Goal: Complete application form: Complete application form

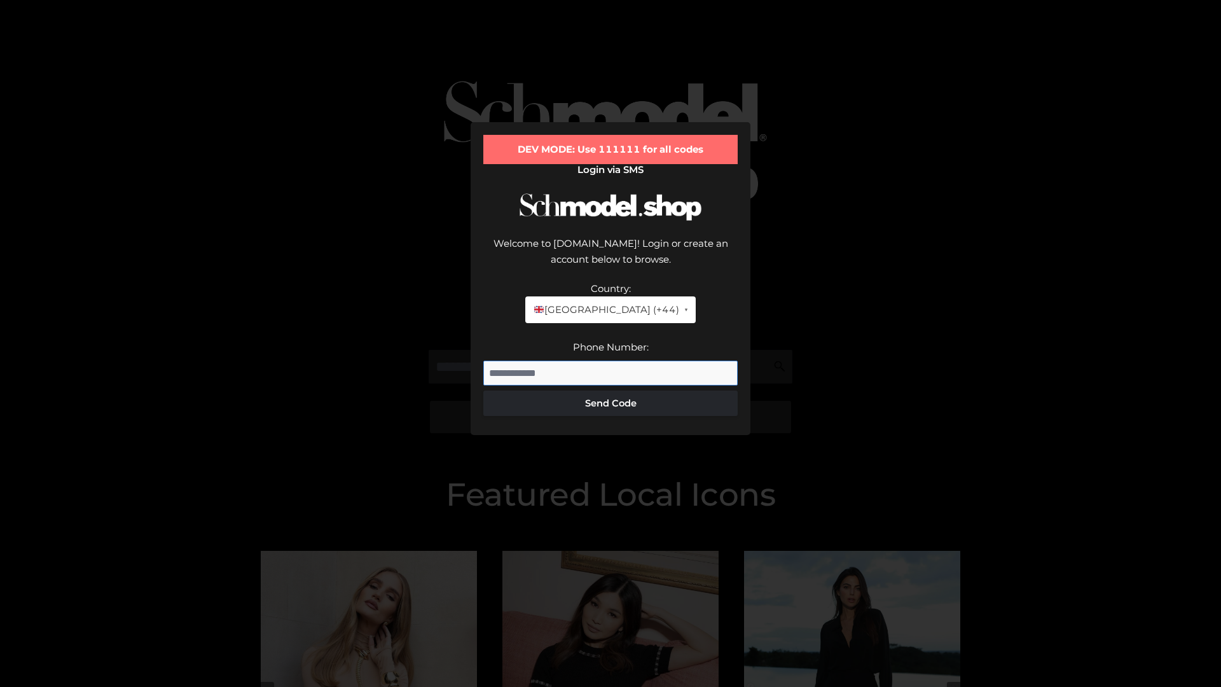
click at [611, 361] on input "Phone Number:" at bounding box center [610, 373] width 254 height 25
type input "**********"
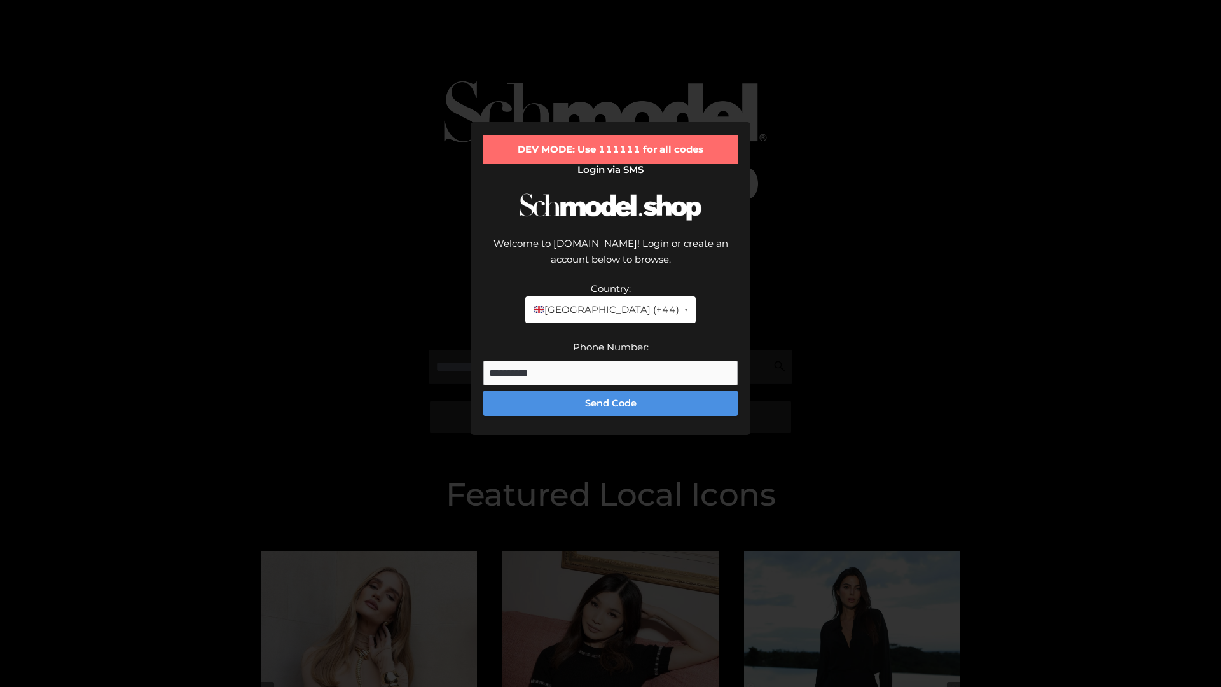
click at [611, 391] on button "Send Code" at bounding box center [610, 403] width 254 height 25
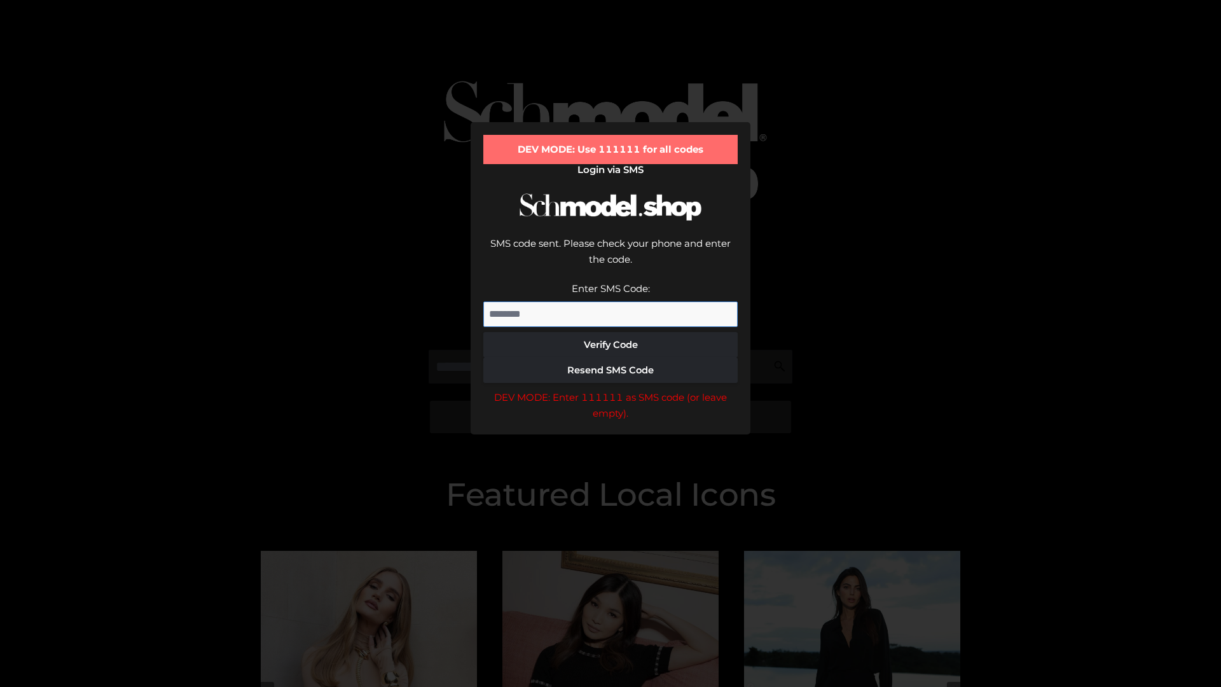
click at [611, 301] on input "Enter SMS Code:" at bounding box center [610, 313] width 254 height 25
type input "******"
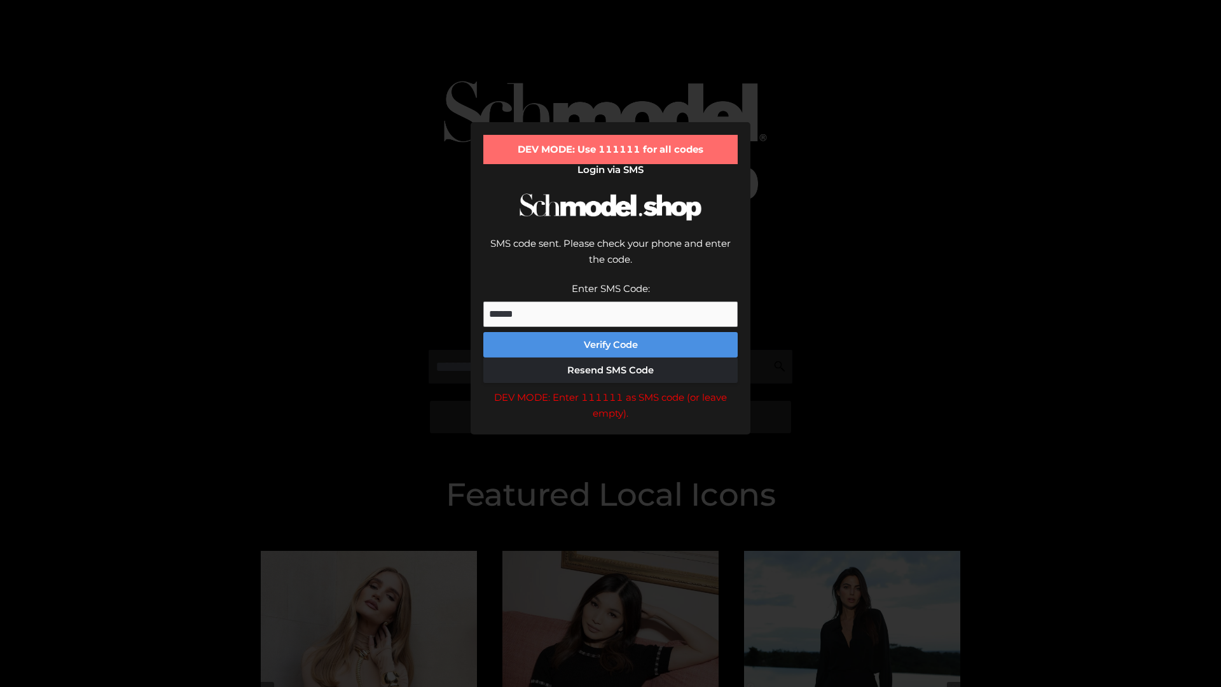
click at [611, 332] on button "Verify Code" at bounding box center [610, 344] width 254 height 25
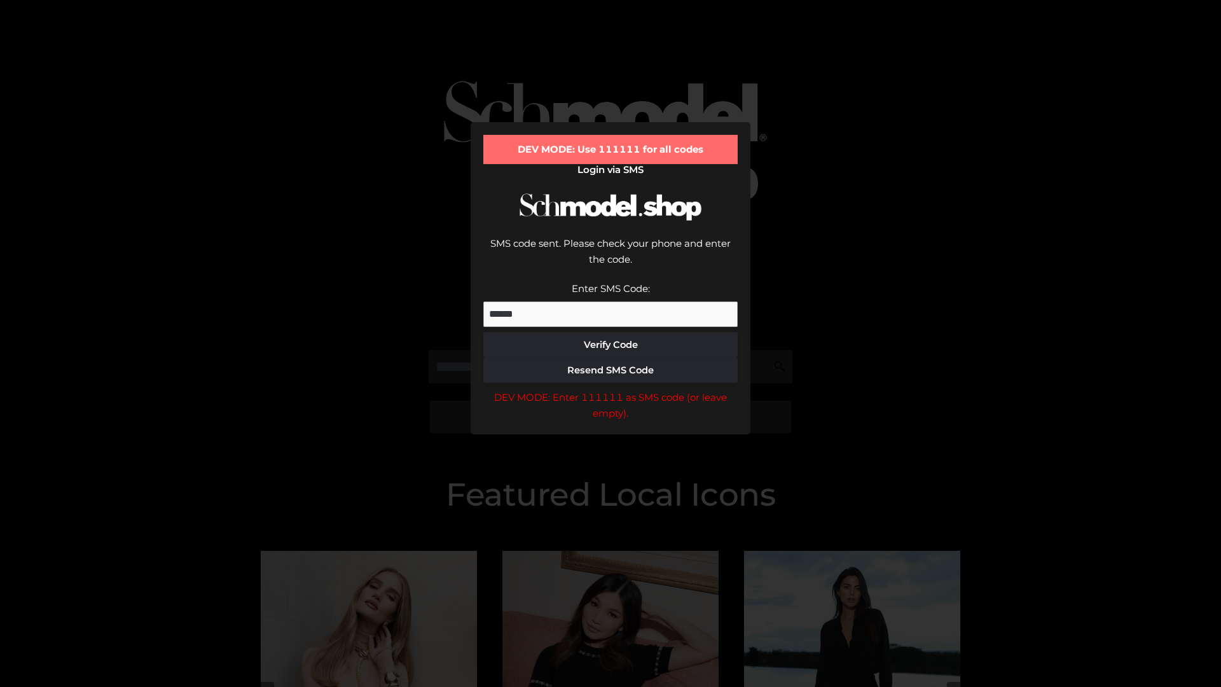
click at [611, 389] on div "DEV MODE: Enter 111111 as SMS code (or leave empty)." at bounding box center [610, 405] width 254 height 32
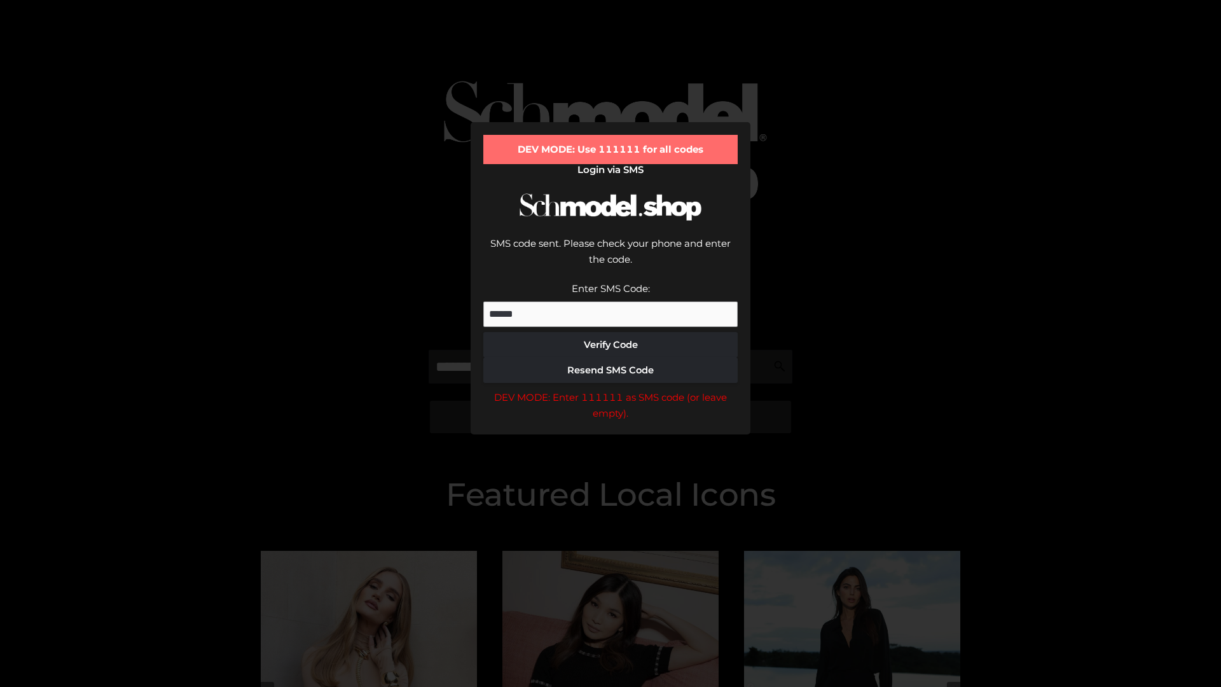
click at [611, 389] on div "DEV MODE: Enter 111111 as SMS code (or leave empty)." at bounding box center [610, 405] width 254 height 32
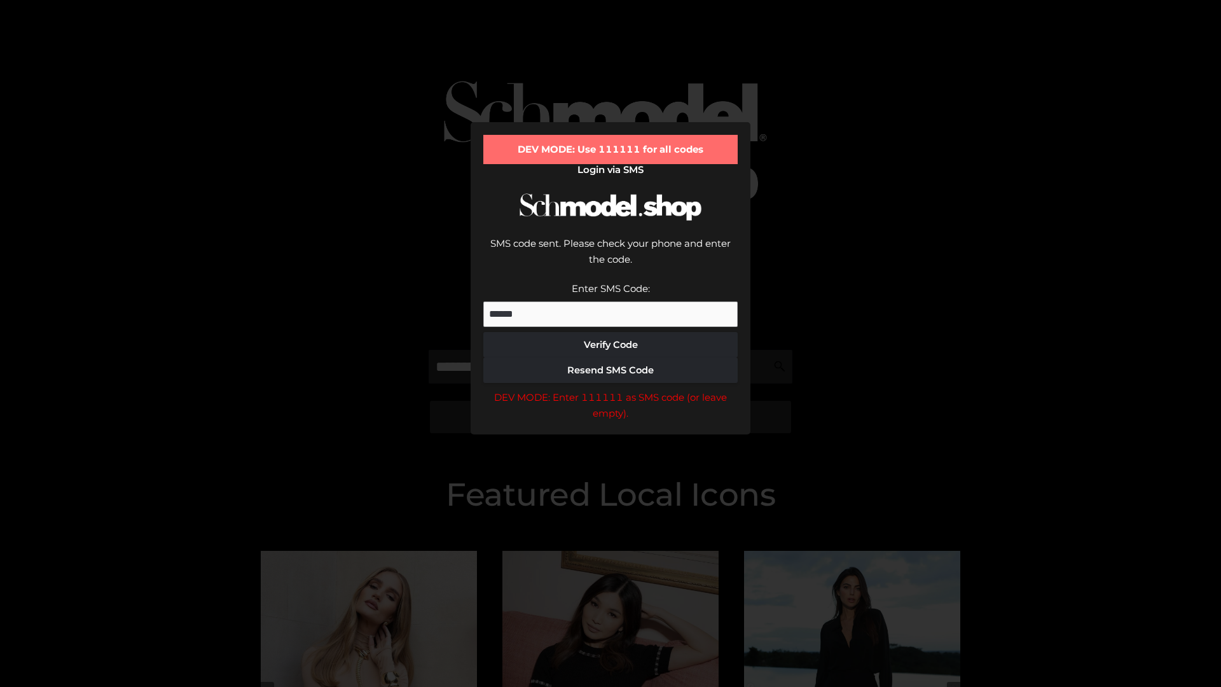
click at [611, 389] on div "DEV MODE: Enter 111111 as SMS code (or leave empty)." at bounding box center [610, 405] width 254 height 32
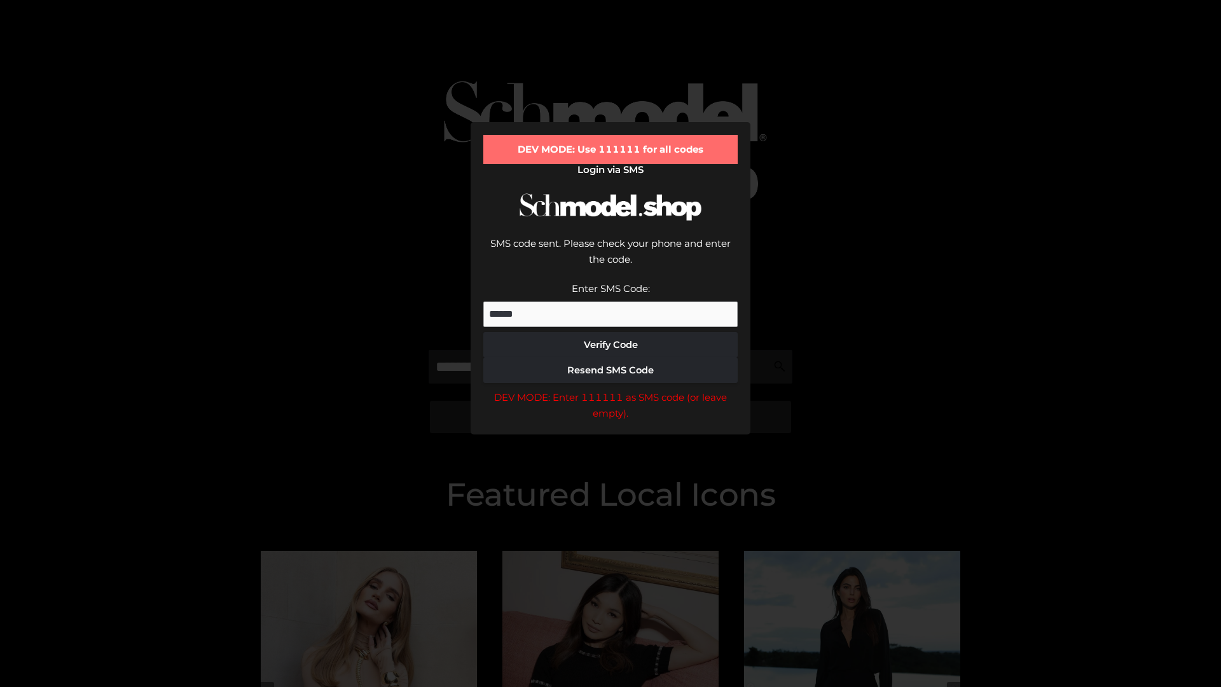
click at [611, 389] on div "DEV MODE: Enter 111111 as SMS code (or leave empty)." at bounding box center [610, 405] width 254 height 32
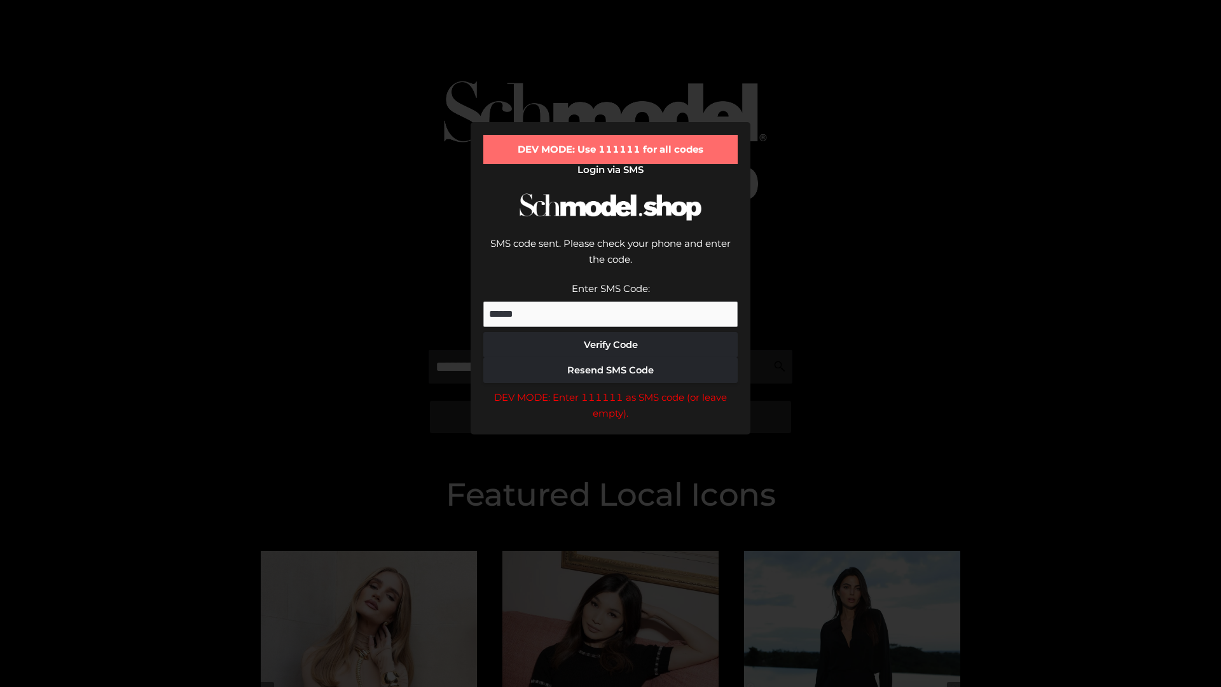
click at [611, 389] on div "DEV MODE: Enter 111111 as SMS code (or leave empty)." at bounding box center [610, 405] width 254 height 32
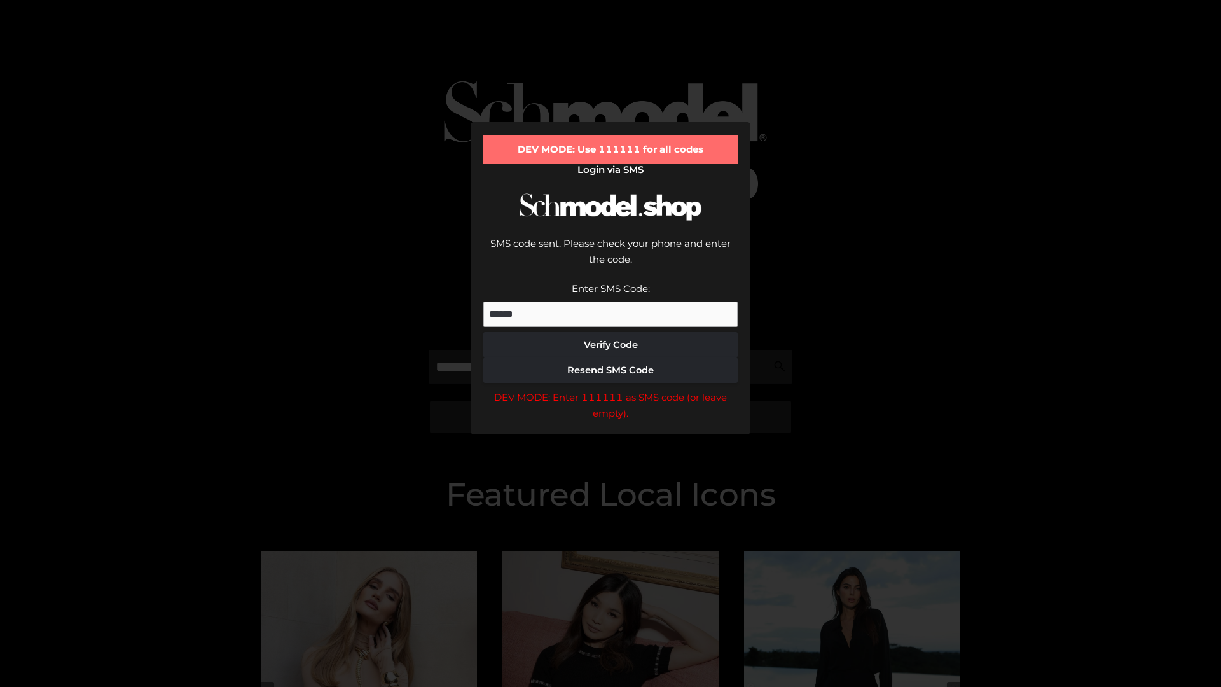
click at [611, 389] on div "DEV MODE: Enter 111111 as SMS code (or leave empty)." at bounding box center [610, 405] width 254 height 32
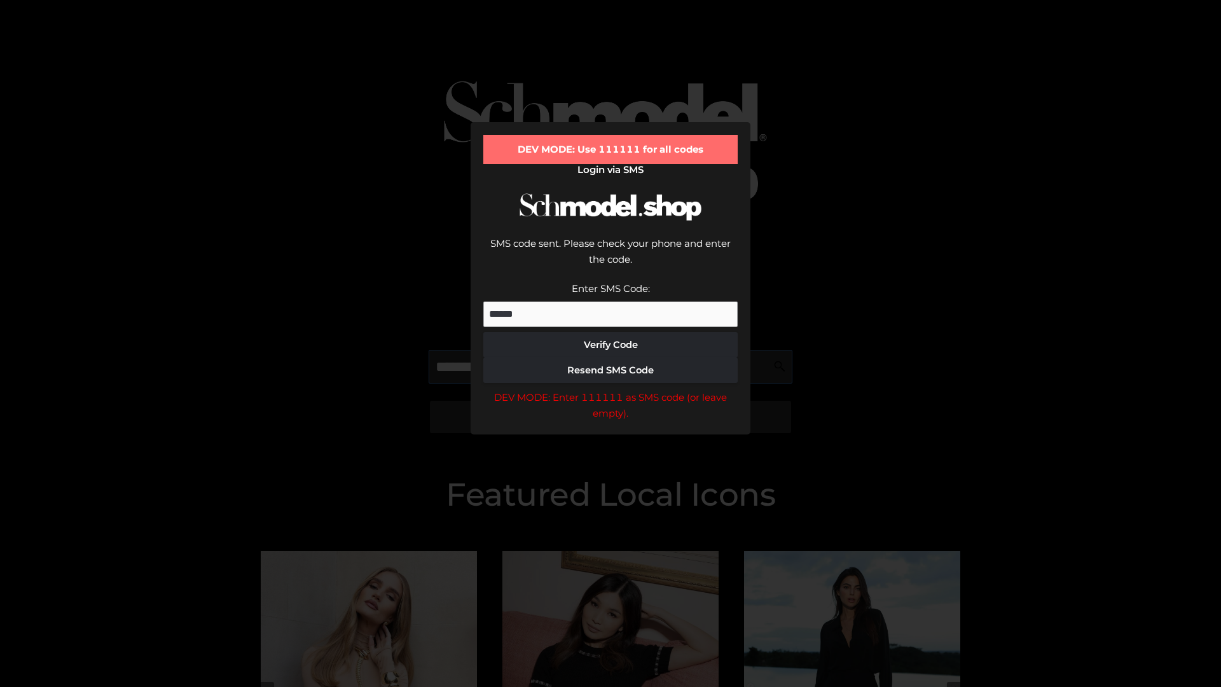
scroll to position [0, 66]
click at [611, 389] on div "DEV MODE: Enter 111111 as SMS code (or leave empty)." at bounding box center [610, 405] width 254 height 32
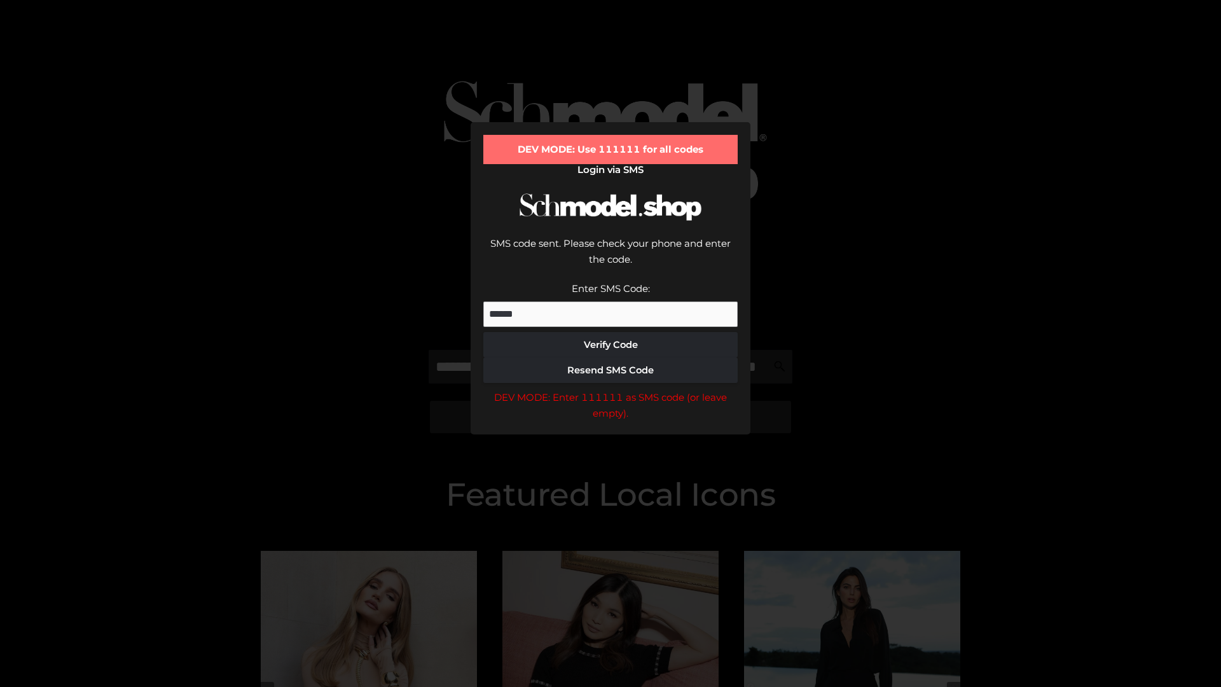
click at [611, 389] on div "DEV MODE: Enter 111111 as SMS code (or leave empty)." at bounding box center [610, 405] width 254 height 32
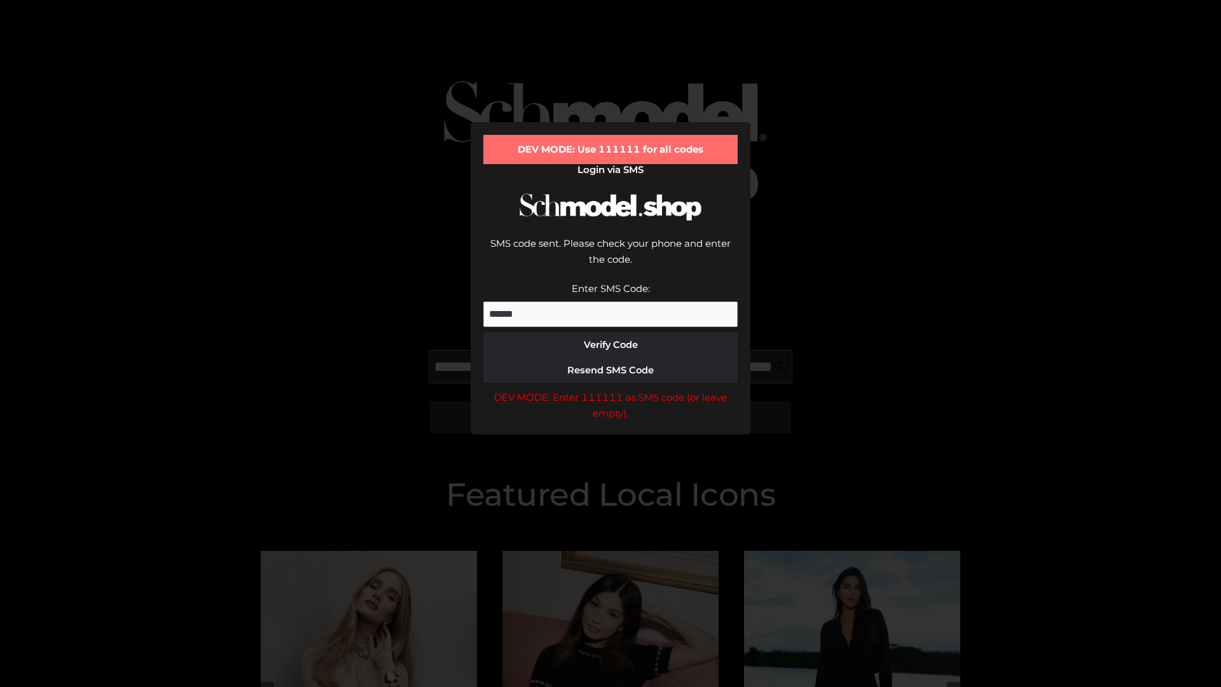
scroll to position [0, 139]
click at [611, 389] on div "DEV MODE: Enter 111111 as SMS code (or leave empty)." at bounding box center [610, 405] width 254 height 32
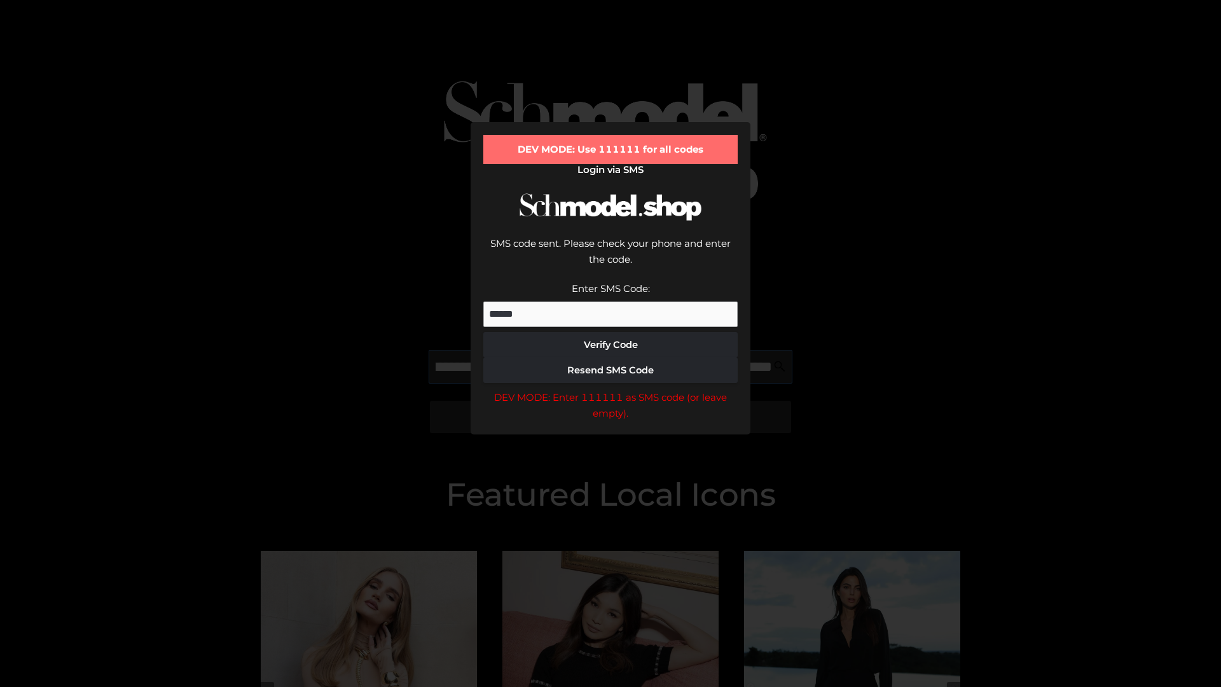
type input "**********"
